Goal: Transaction & Acquisition: Obtain resource

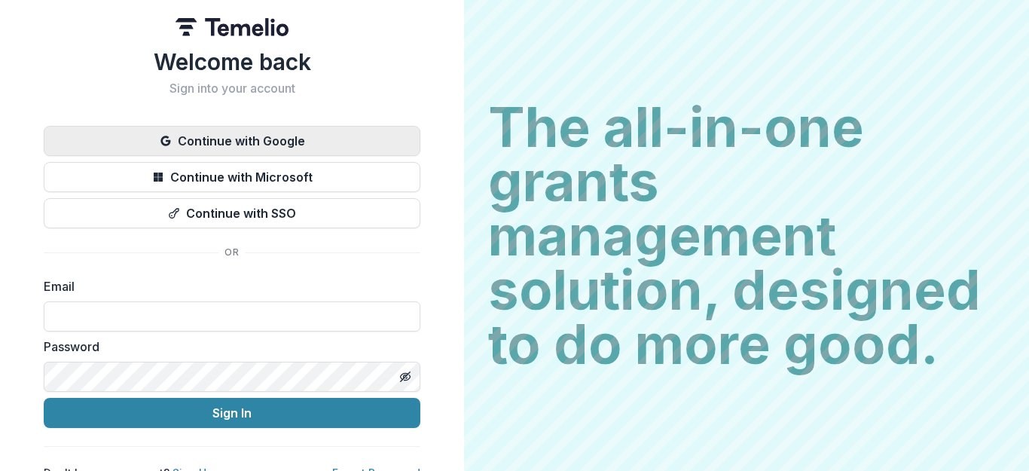
click at [273, 142] on button "Continue with Google" at bounding box center [232, 141] width 377 height 30
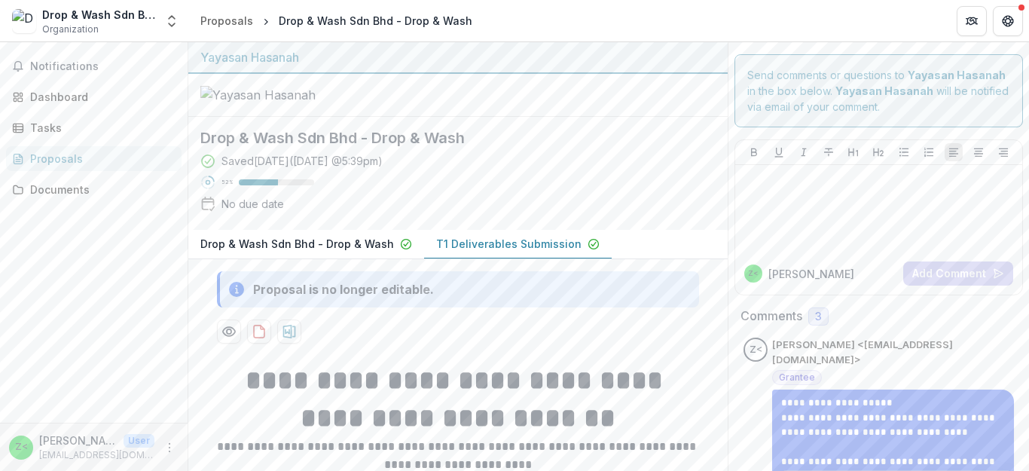
drag, startPoint x: 518, startPoint y: 275, endPoint x: 520, endPoint y: 283, distance: 8.4
drag, startPoint x: 520, startPoint y: 283, endPoint x: 484, endPoint y: 279, distance: 35.7
click at [484, 218] on div "Saved [DATE] ( [DATE] 5:39pm ) 52 % No due date" at bounding box center [445, 185] width 491 height 65
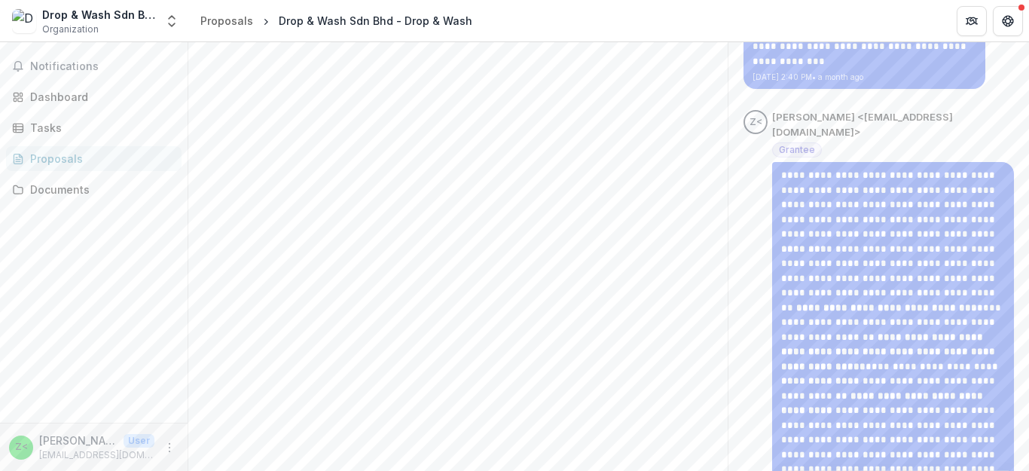
scroll to position [2126, 0]
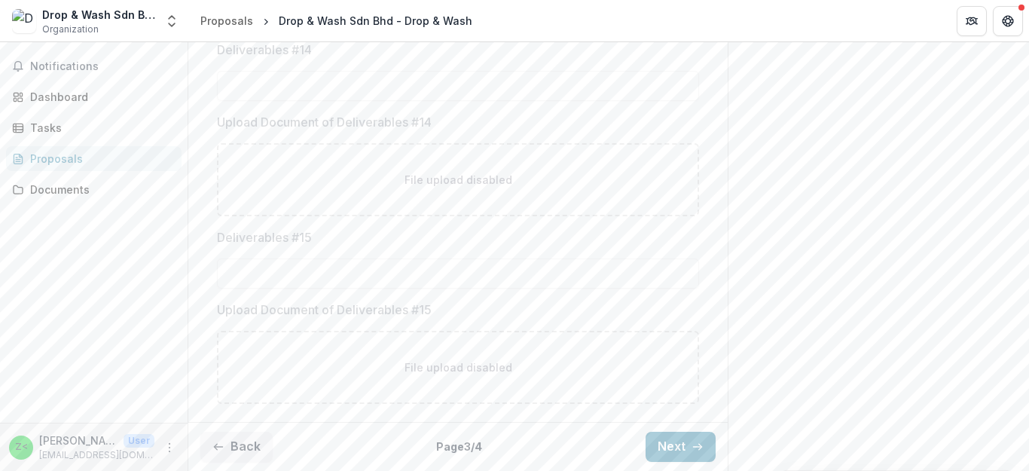
scroll to position [3060, 0]
click at [667, 446] on button "Next" at bounding box center [681, 447] width 70 height 30
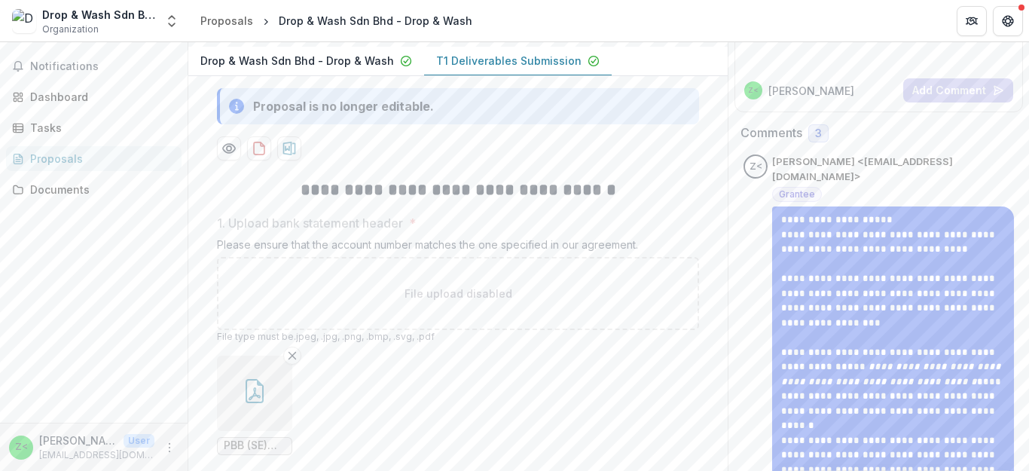
scroll to position [167, 0]
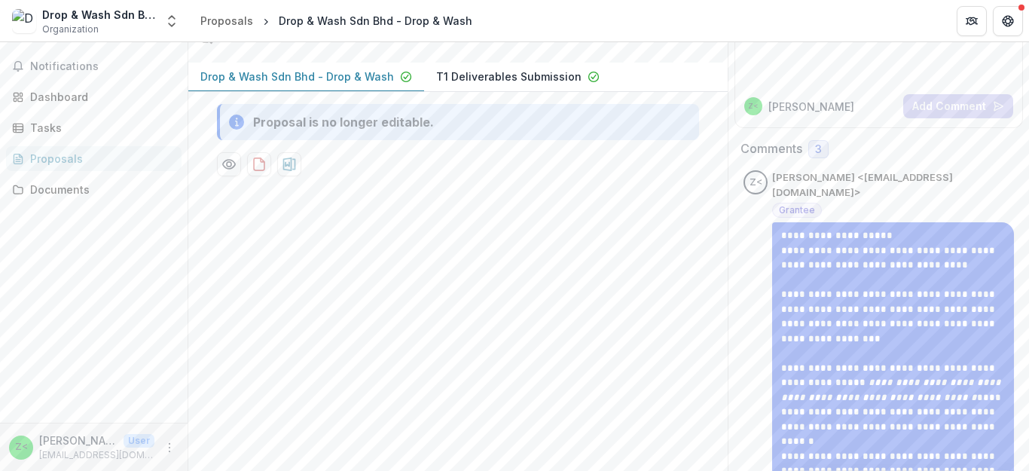
click at [361, 84] on p "Drop & Wash Sdn Bhd - Drop & Wash" at bounding box center [297, 77] width 194 height 16
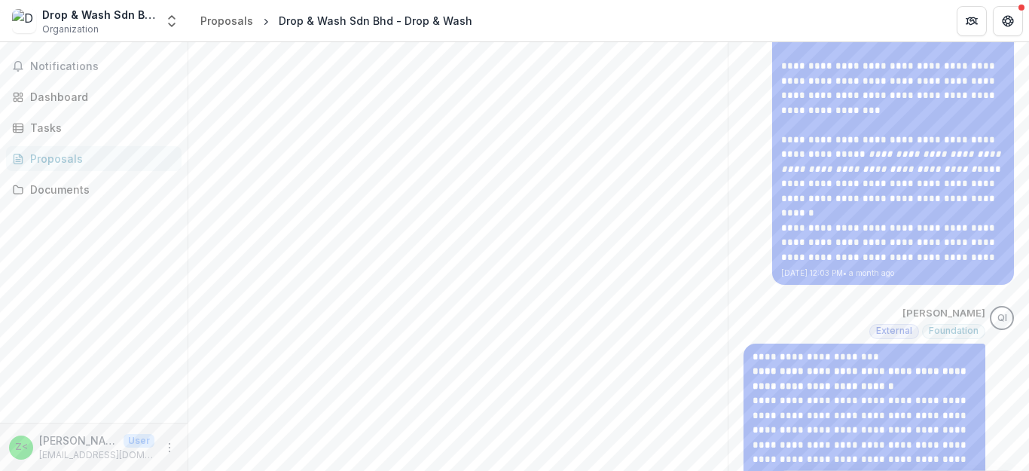
scroll to position [243, 0]
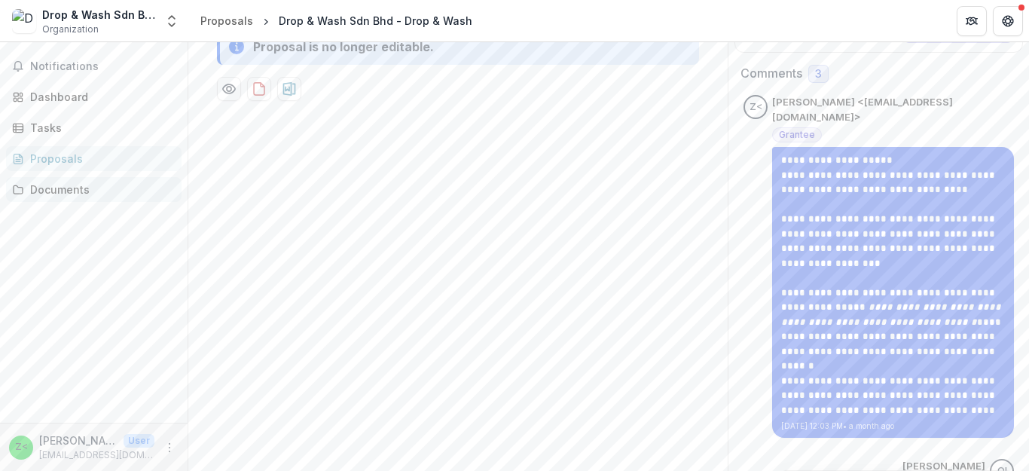
click at [108, 194] on div "Documents" at bounding box center [99, 190] width 139 height 16
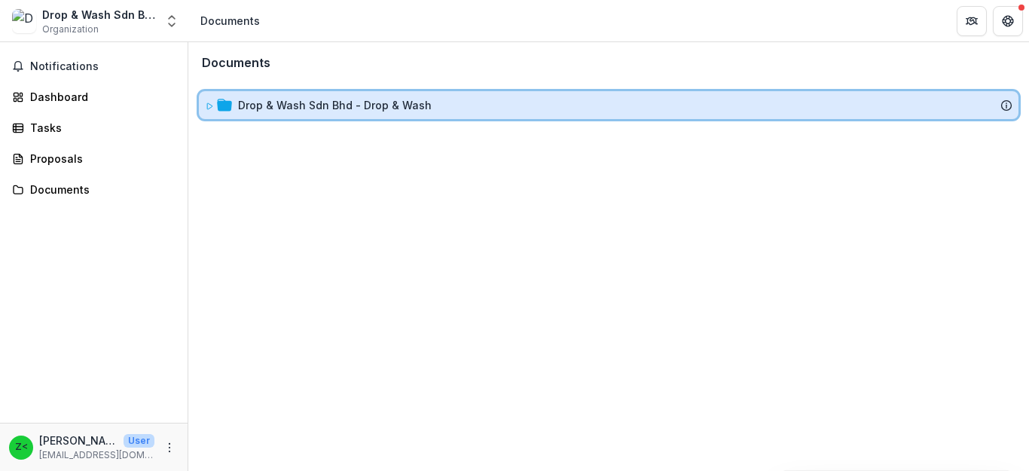
click at [359, 117] on div "Drop & Wash Sdn Bhd - Drop & Wash" at bounding box center [609, 105] width 820 height 28
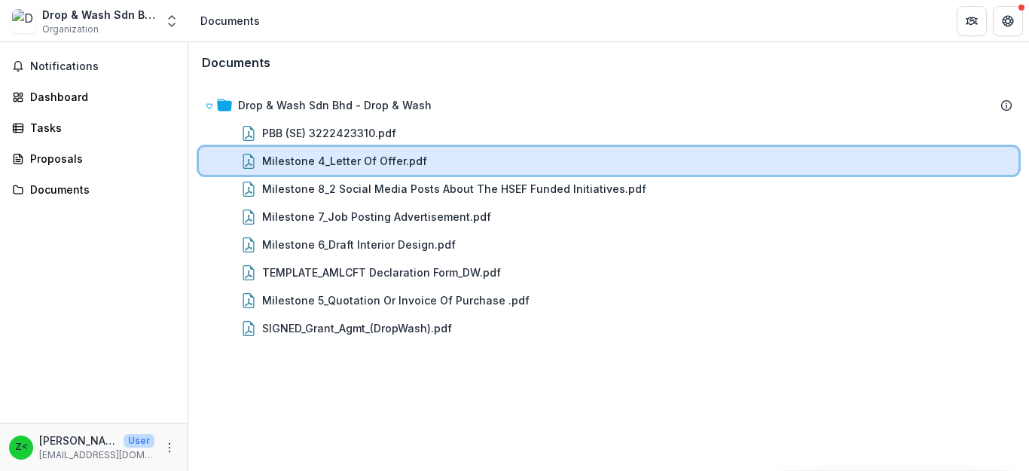
click at [458, 152] on div "Milestone 4_Letter Of Offer.pdf" at bounding box center [609, 161] width 820 height 28
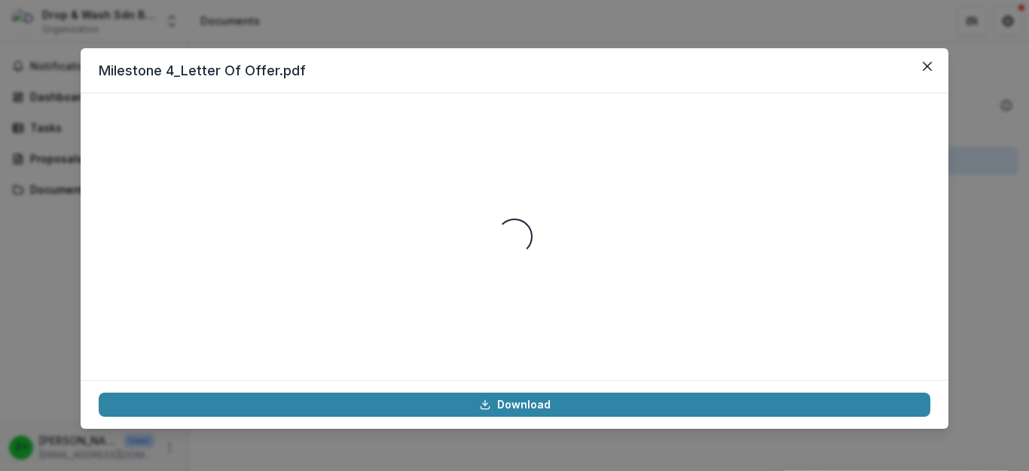
click at [458, 152] on div "Loading..." at bounding box center [515, 236] width 832 height 250
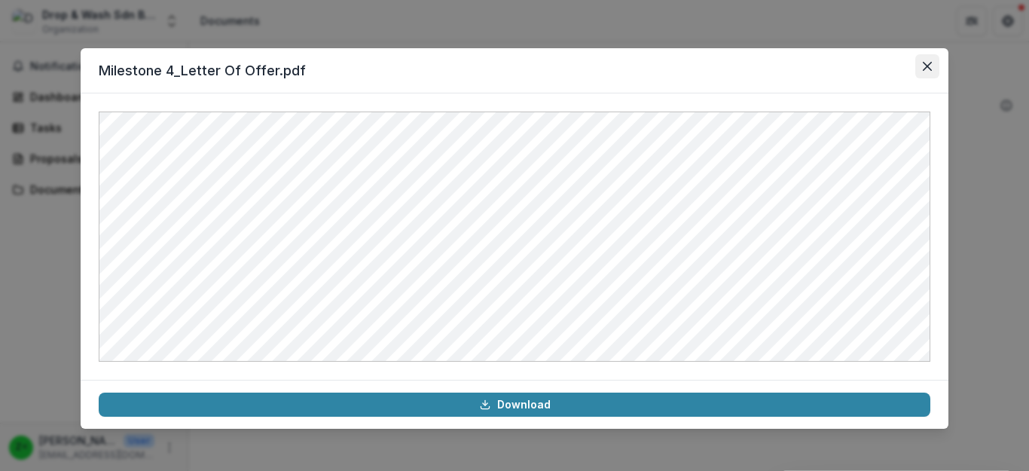
click at [922, 66] on button "Close" at bounding box center [927, 66] width 24 height 24
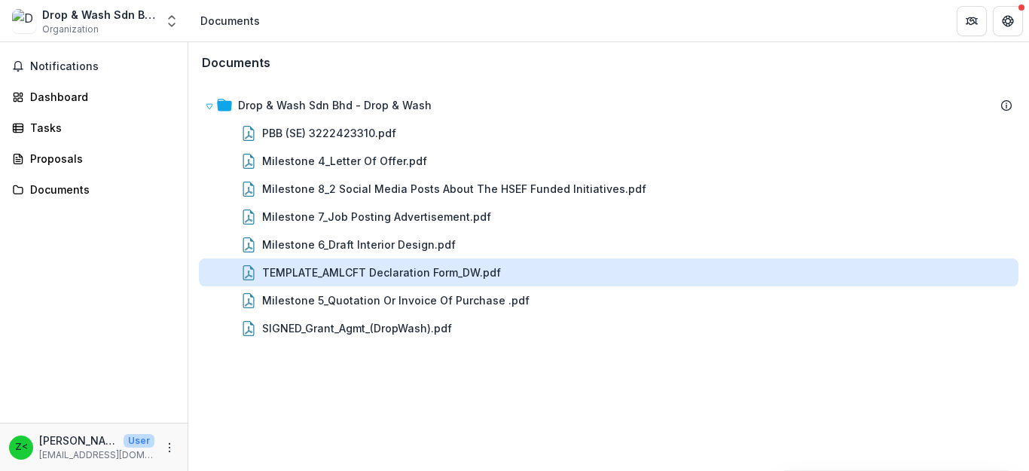
click at [441, 270] on div "TEMPLATE_AMLCFT Declaration Form_DW.pdf" at bounding box center [381, 272] width 239 height 16
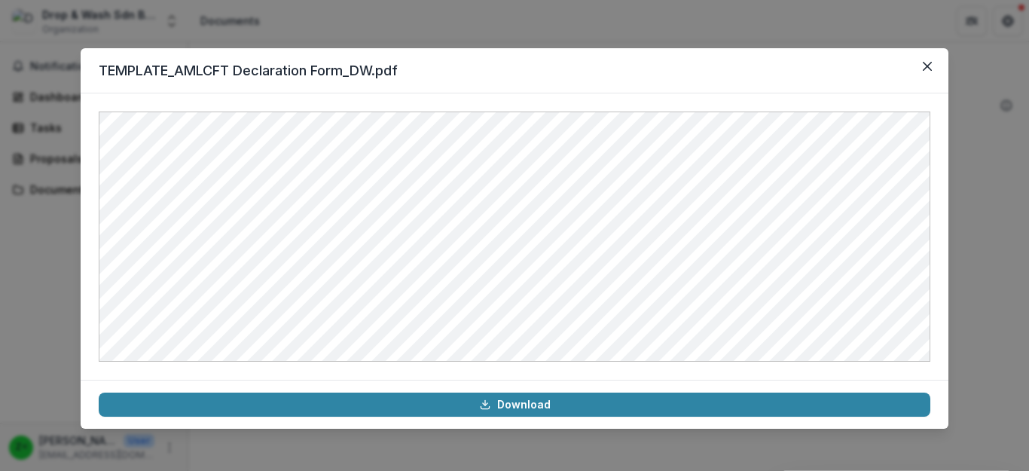
click at [1009, 237] on div "TEMPLATE_AMLCFT Declaration Form_DW.pdf Download" at bounding box center [514, 235] width 1029 height 471
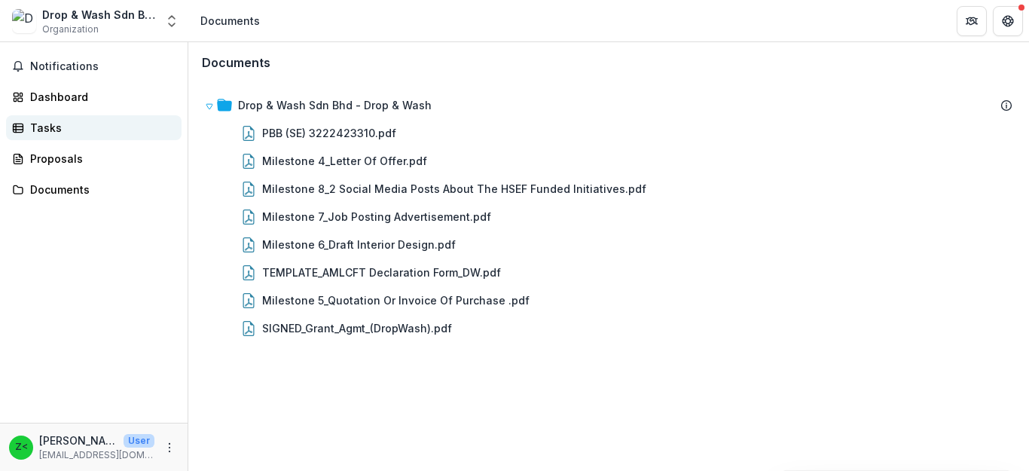
click at [83, 136] on link "Tasks" at bounding box center [94, 127] width 176 height 25
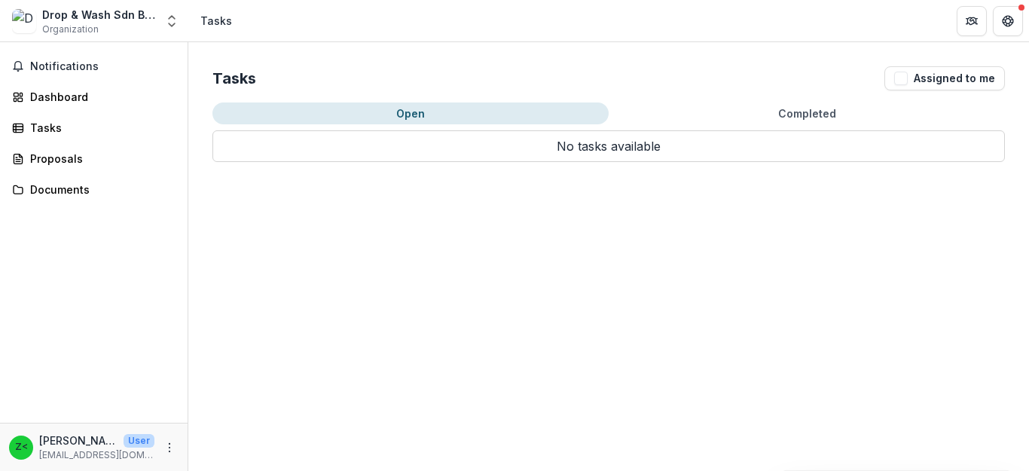
click at [817, 116] on button "Completed" at bounding box center [807, 113] width 396 height 22
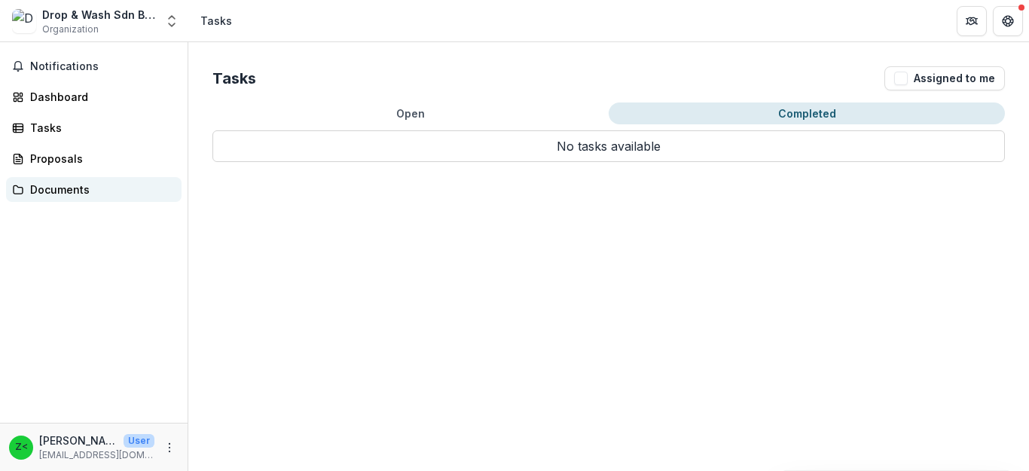
click at [50, 179] on link "Documents" at bounding box center [94, 189] width 176 height 25
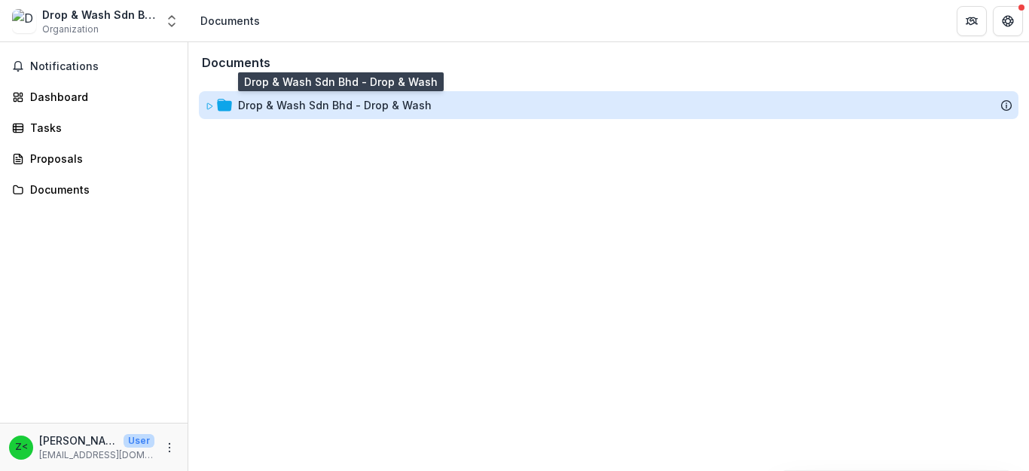
click at [366, 102] on div "Drop & Wash Sdn Bhd - Drop & Wash" at bounding box center [335, 105] width 194 height 16
